Goal: Communication & Community: Answer question/provide support

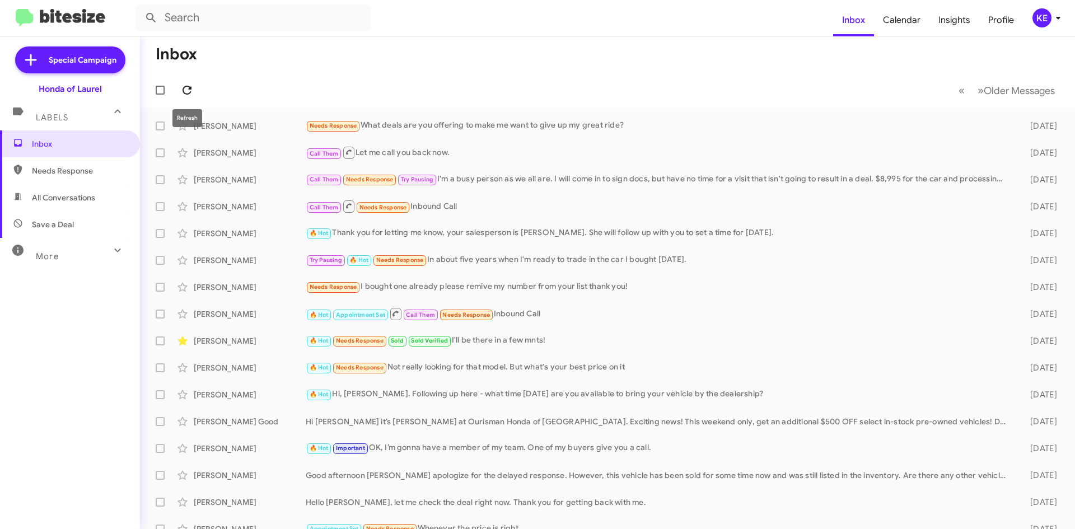
click at [186, 89] on icon at bounding box center [186, 89] width 13 height 13
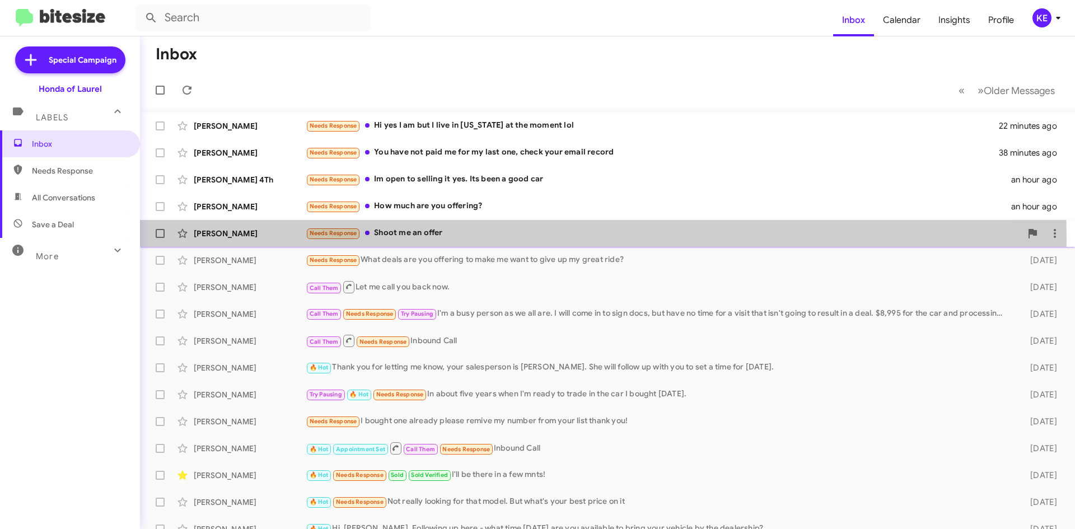
click at [256, 239] on div "[PERSON_NAME] Needs Response Shoot me an offer an hour ago" at bounding box center [607, 233] width 917 height 22
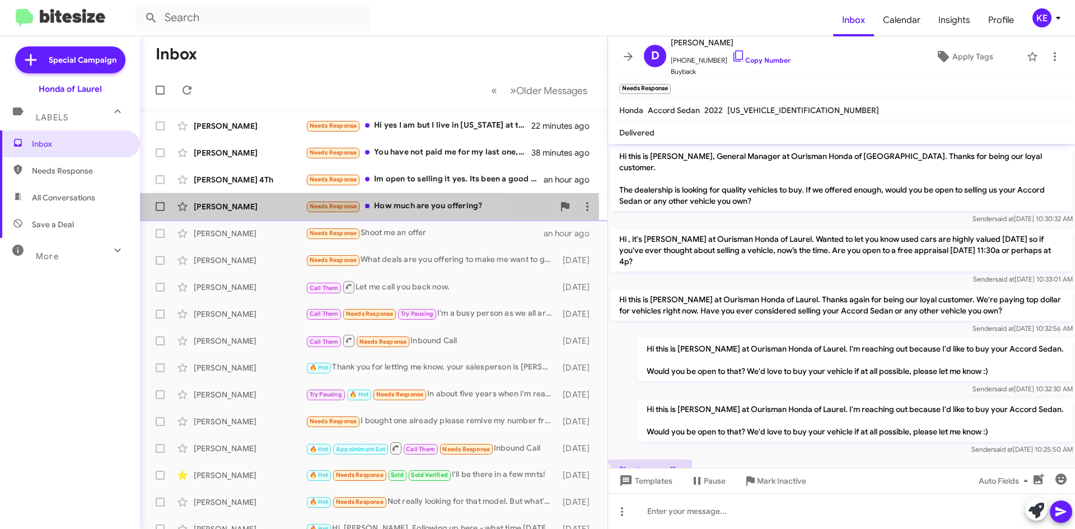
drag, startPoint x: 270, startPoint y: 207, endPoint x: 272, endPoint y: 213, distance: 6.6
click at [270, 206] on div "[PERSON_NAME]" at bounding box center [250, 206] width 112 height 11
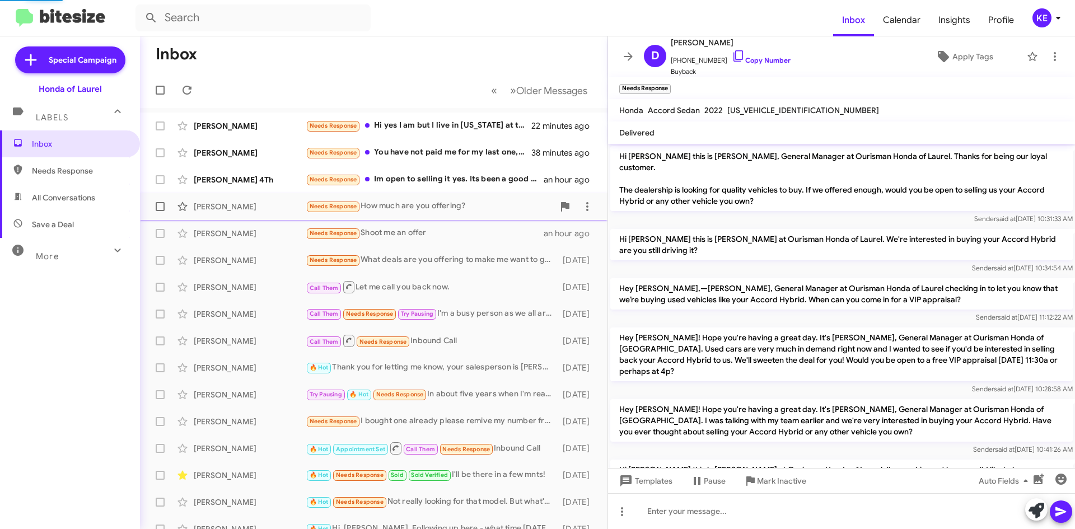
scroll to position [96, 0]
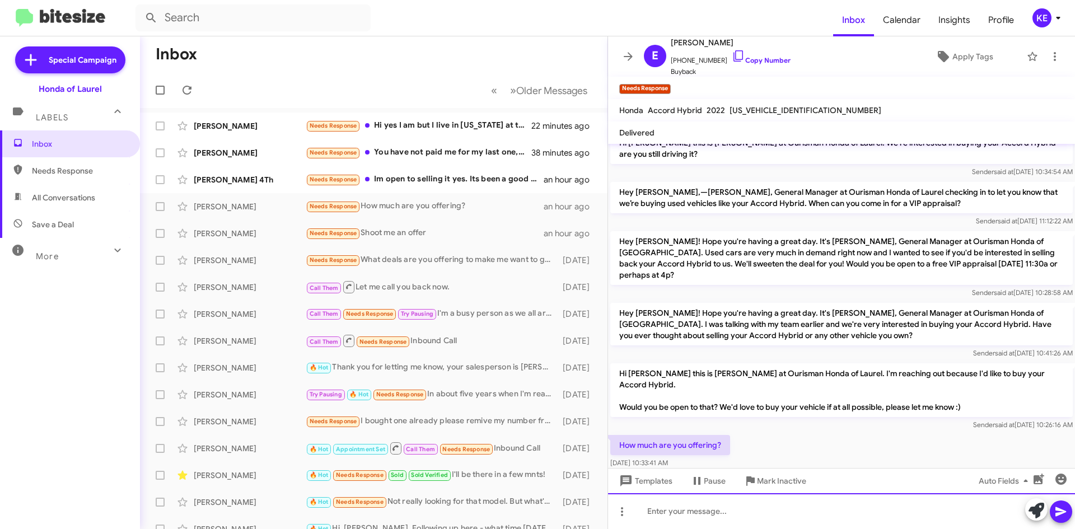
click at [682, 498] on div at bounding box center [841, 511] width 467 height 36
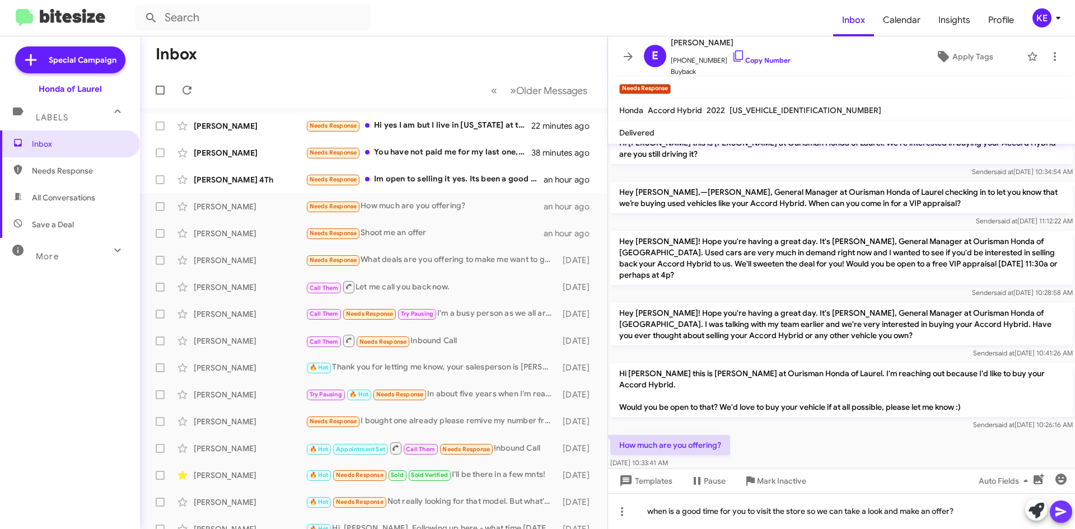
click at [1058, 515] on icon at bounding box center [1061, 512] width 11 height 10
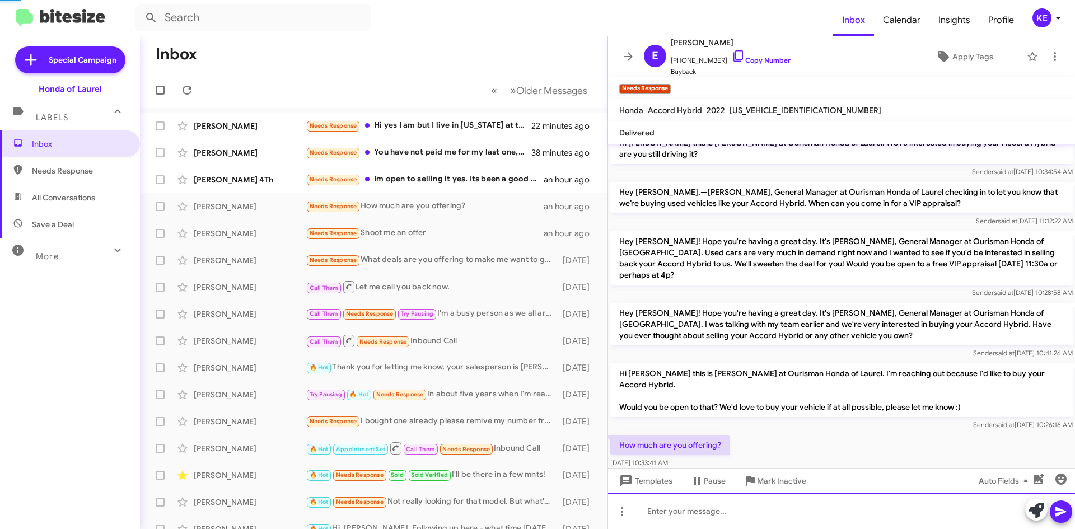
scroll to position [0, 0]
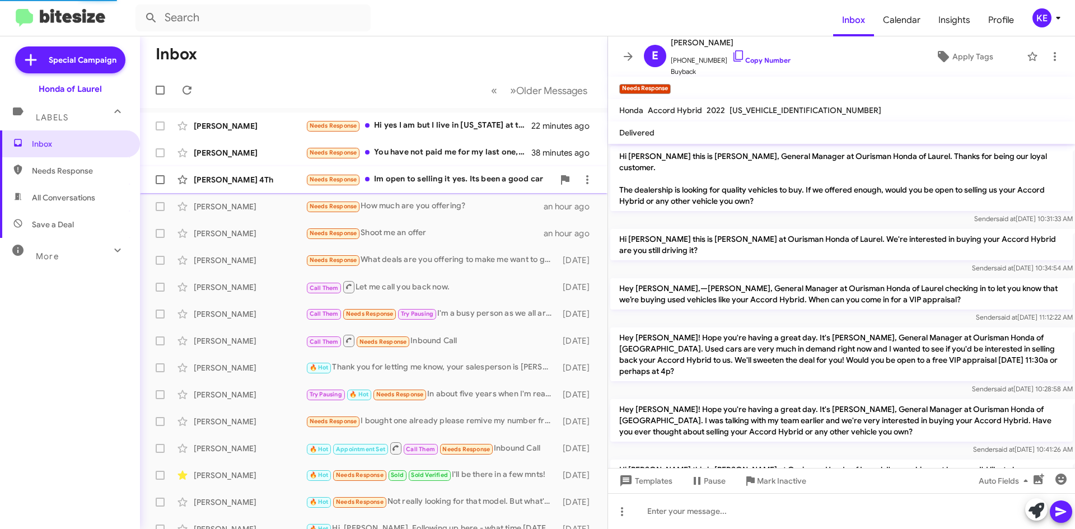
click at [256, 184] on div "[PERSON_NAME] 4Th" at bounding box center [250, 179] width 112 height 11
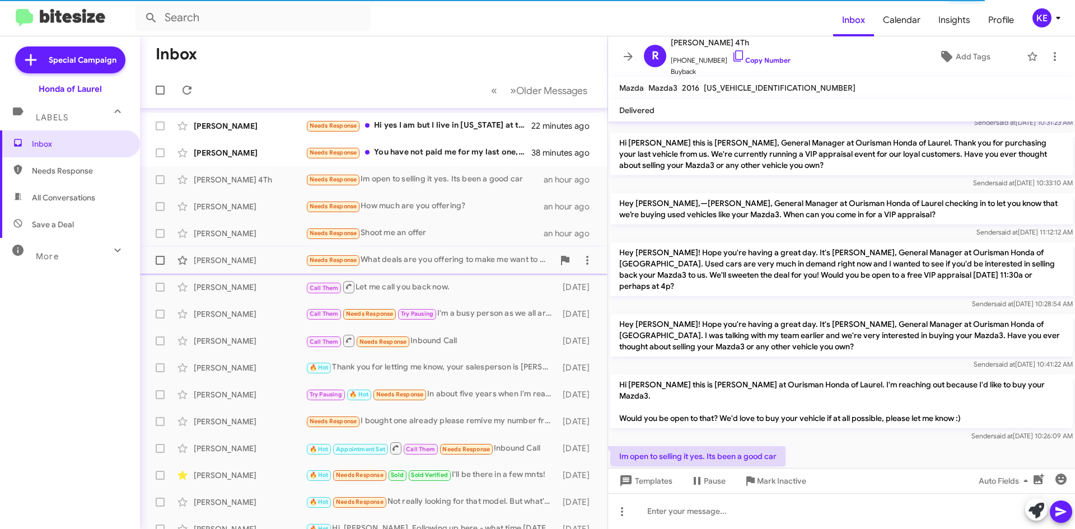
scroll to position [96, 0]
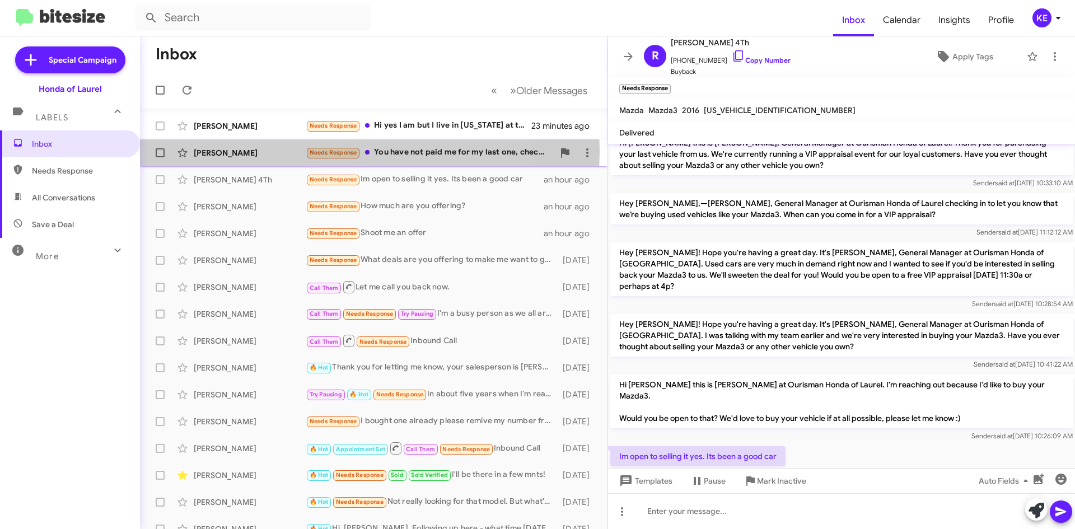
click at [281, 151] on div "[PERSON_NAME]" at bounding box center [250, 152] width 112 height 11
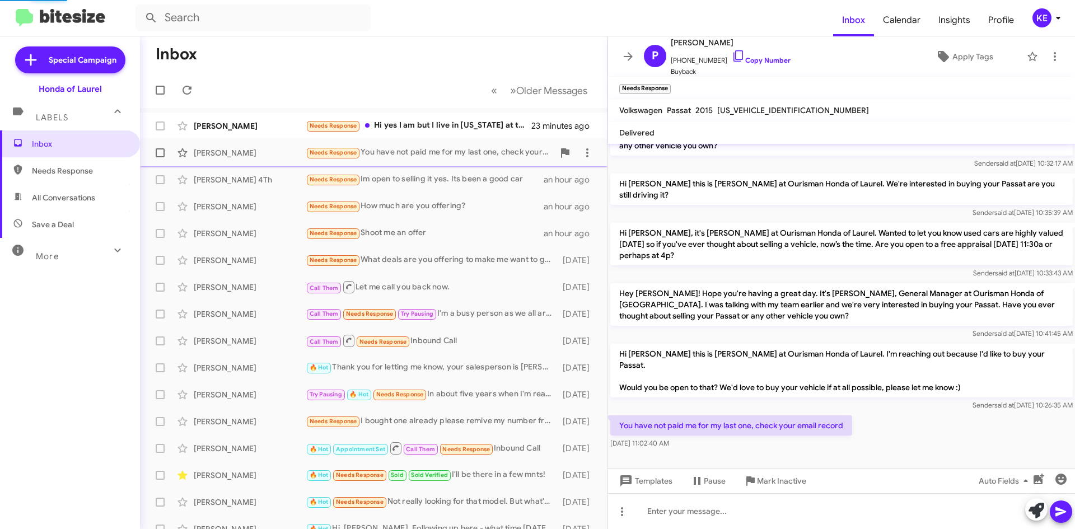
scroll to position [22, 0]
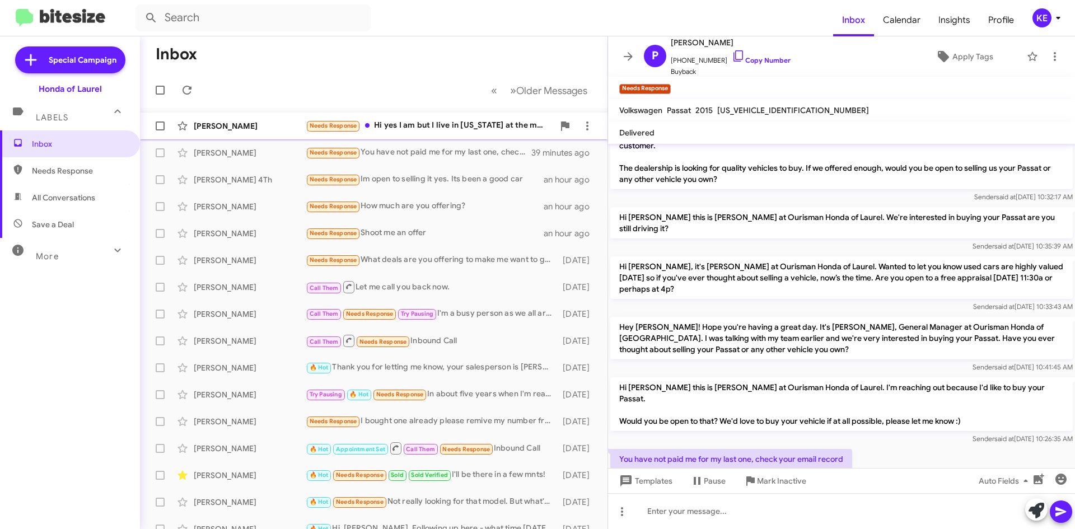
click at [268, 127] on div "[PERSON_NAME]" at bounding box center [250, 125] width 112 height 11
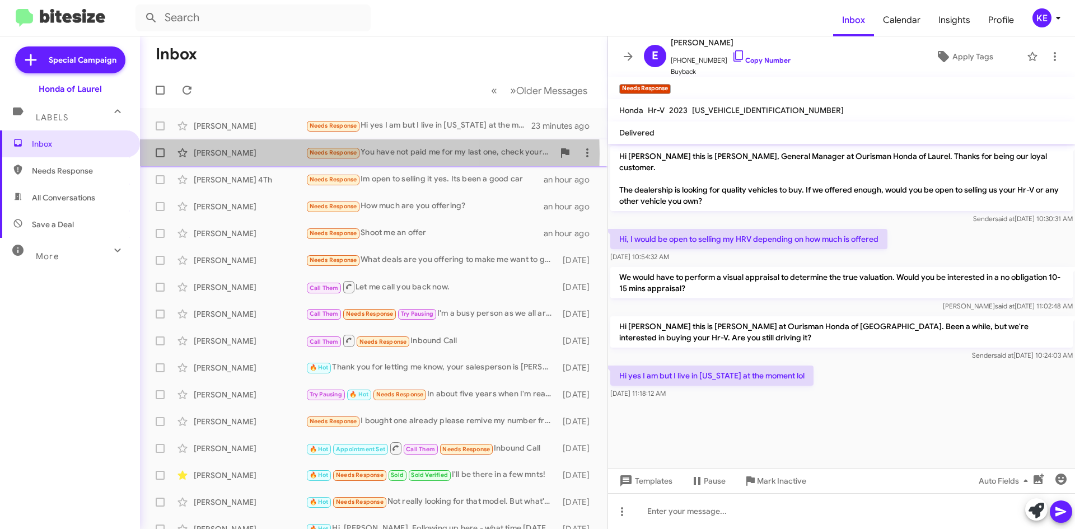
click at [255, 154] on div "[PERSON_NAME]" at bounding box center [250, 152] width 112 height 11
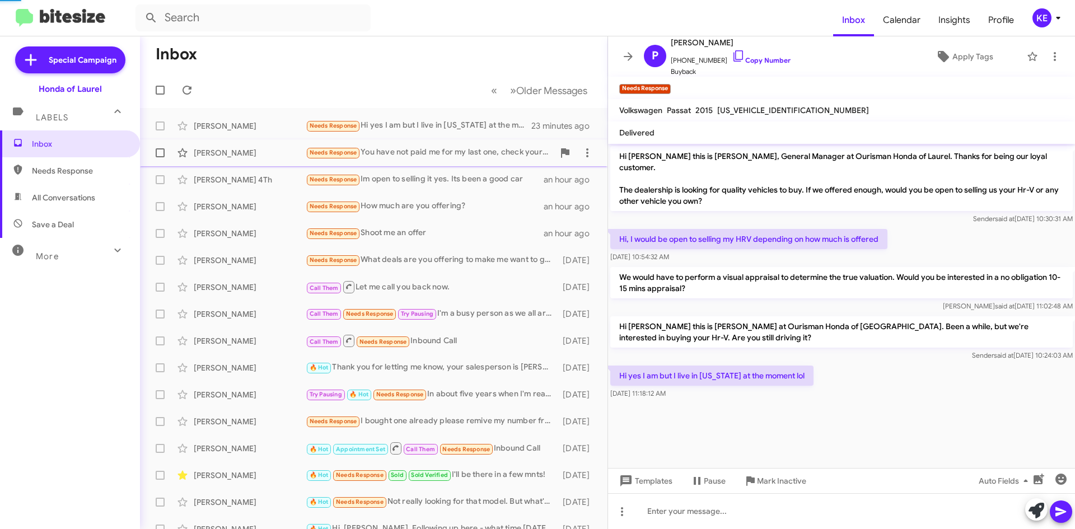
scroll to position [22, 0]
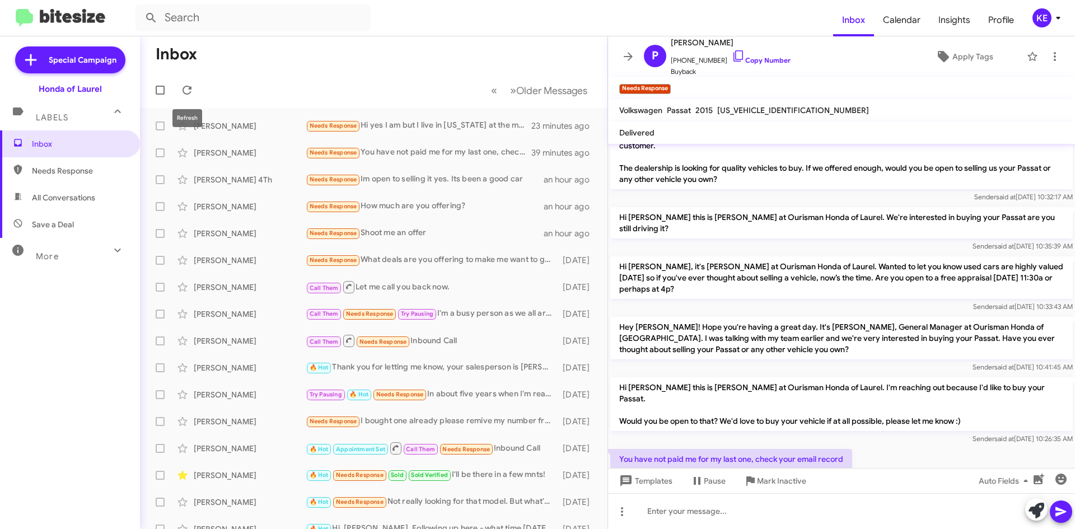
drag, startPoint x: 192, startPoint y: 85, endPoint x: 207, endPoint y: 91, distance: 16.8
click at [192, 85] on icon at bounding box center [186, 89] width 13 height 13
click at [627, 57] on icon at bounding box center [628, 56] width 9 height 8
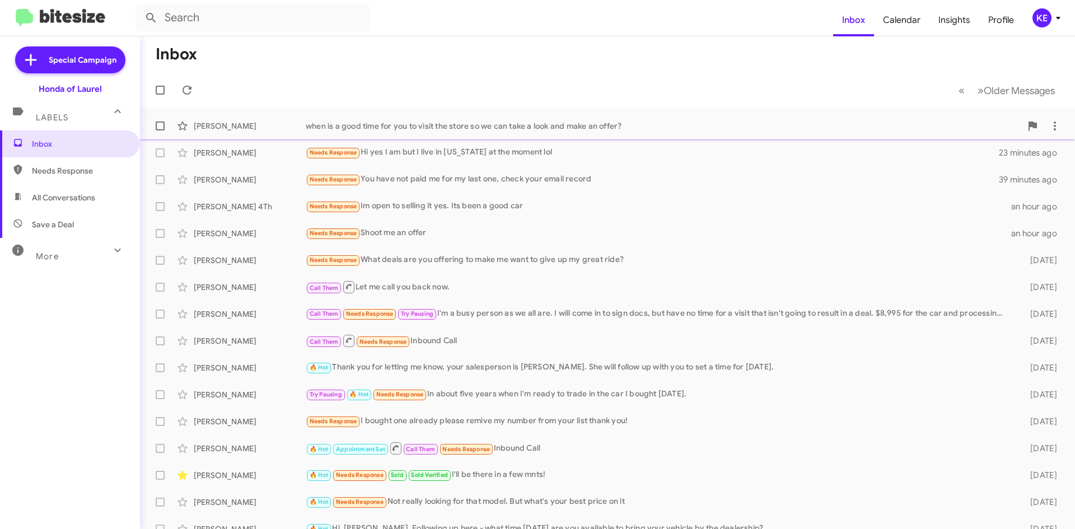
click at [419, 130] on div "when is a good time for you to visit the store so we can take a look and make a…" at bounding box center [664, 125] width 716 height 11
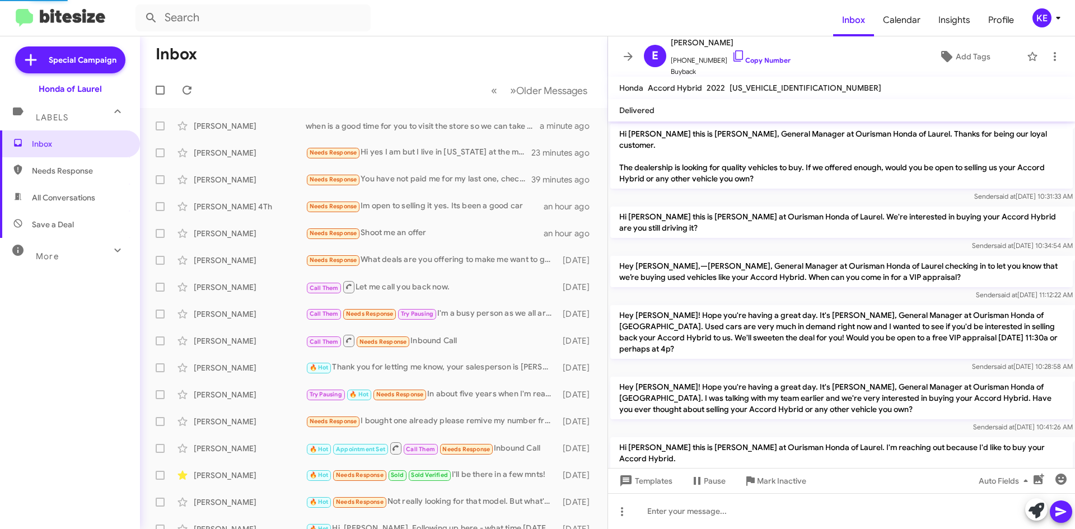
scroll to position [115, 0]
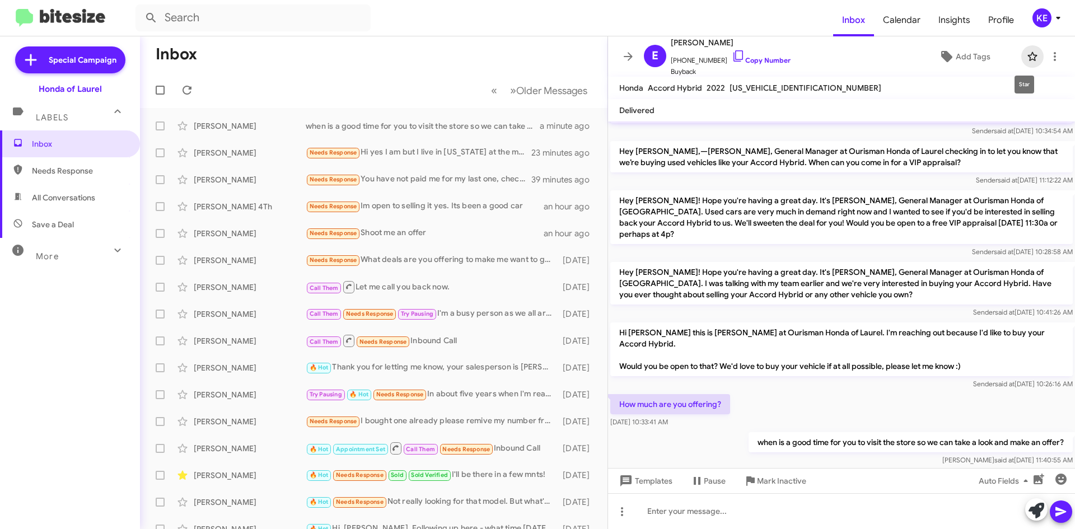
click at [1026, 52] on icon at bounding box center [1032, 56] width 13 height 13
click at [257, 243] on div "[PERSON_NAME] Needs Response Shoot me an offer an hour ago" at bounding box center [374, 233] width 450 height 22
